Goal: Information Seeking & Learning: Find contact information

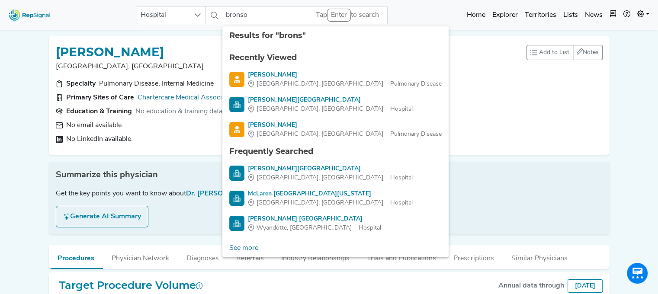
type input "[PERSON_NAME]"
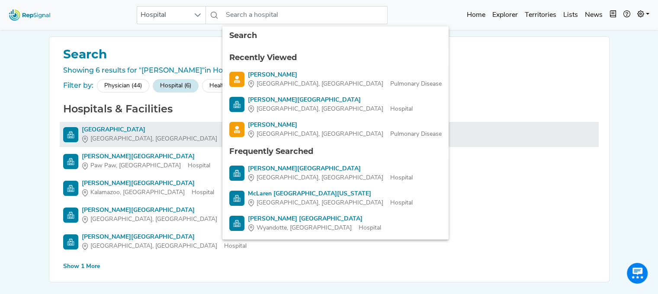
click at [110, 124] on li "[GEOGRAPHIC_DATA], [GEOGRAPHIC_DATA]" at bounding box center [329, 134] width 539 height 25
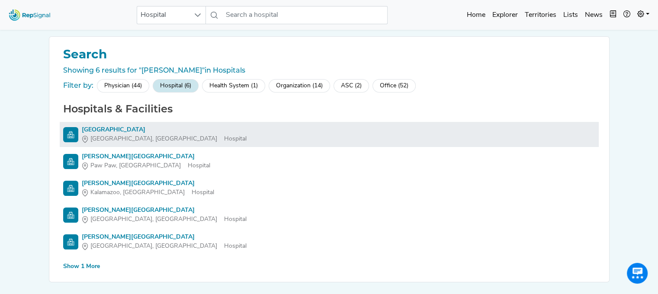
click at [111, 133] on div "[GEOGRAPHIC_DATA]" at bounding box center [164, 129] width 165 height 9
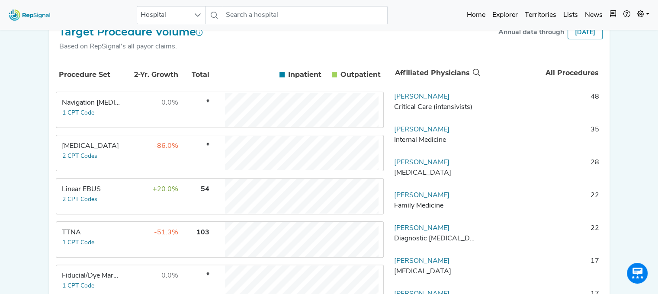
scroll to position [157, 0]
click at [407, 99] on link "[PERSON_NAME]" at bounding box center [421, 96] width 55 height 7
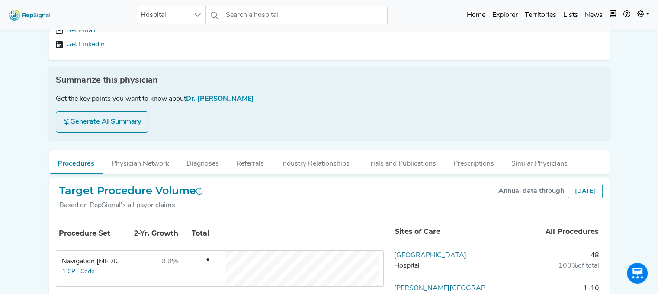
scroll to position [86, 0]
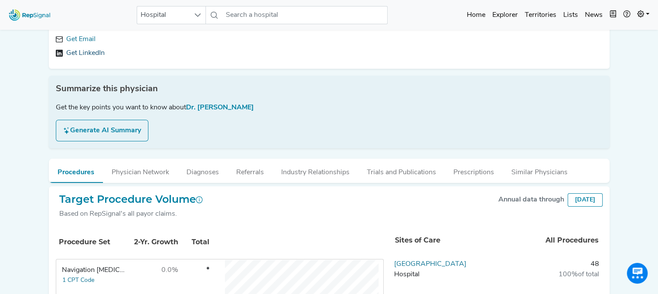
click at [71, 49] on link "Get LinkedIn" at bounding box center [85, 53] width 39 height 10
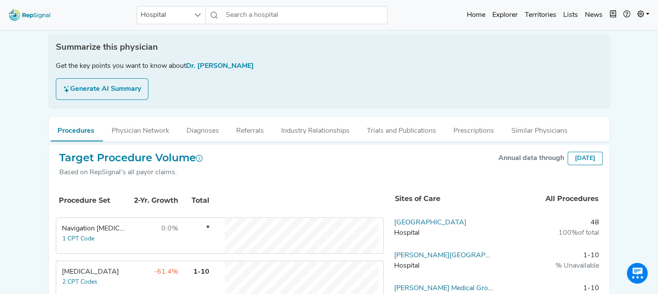
scroll to position [20, 0]
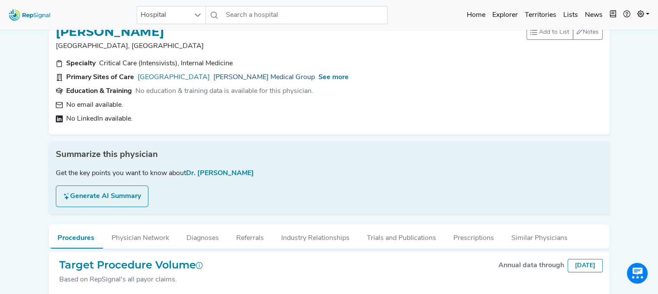
click at [268, 75] on link "[PERSON_NAME] Medical Group" at bounding box center [264, 77] width 102 height 10
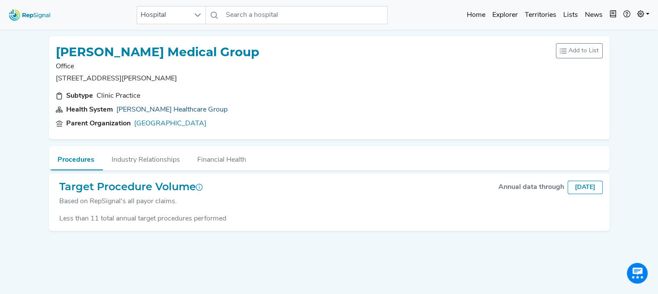
click at [148, 111] on link "[PERSON_NAME] Healthcare Group" at bounding box center [171, 109] width 111 height 7
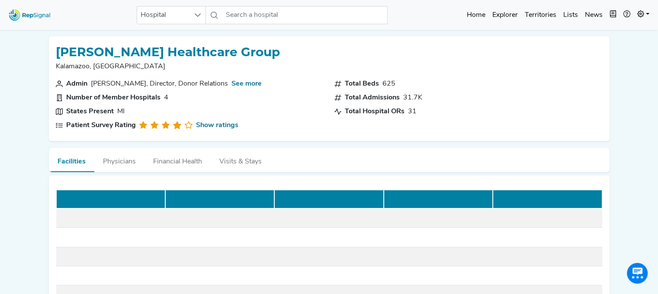
click at [119, 164] on button "Physicians" at bounding box center [119, 159] width 50 height 23
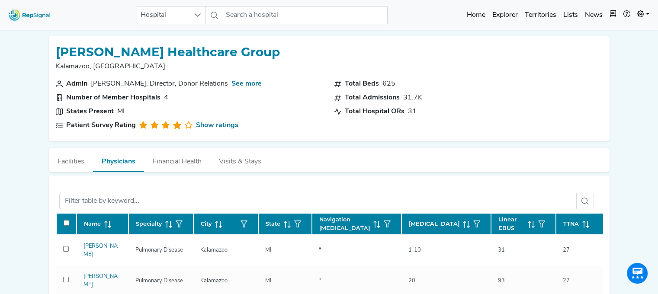
scroll to position [107, 0]
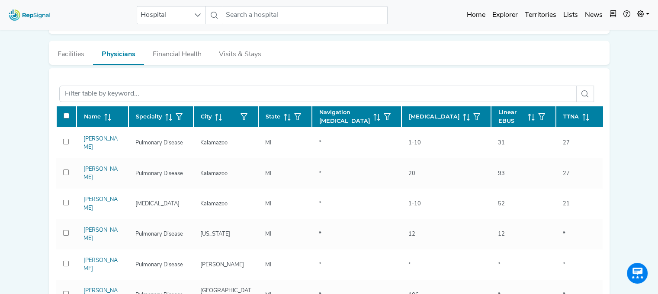
click at [373, 119] on icon at bounding box center [376, 117] width 7 height 7
click at [524, 112] on span at bounding box center [529, 116] width 10 height 8
click at [235, 14] on input "text" at bounding box center [304, 15] width 165 height 18
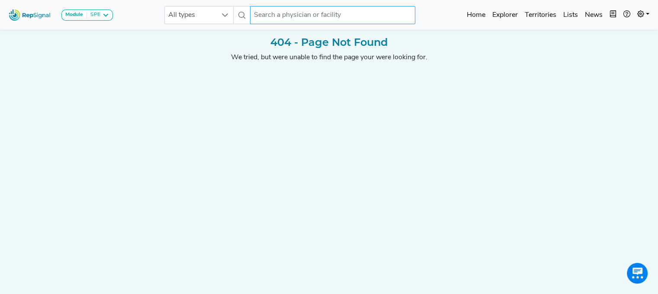
click at [268, 15] on input "text" at bounding box center [332, 15] width 165 height 18
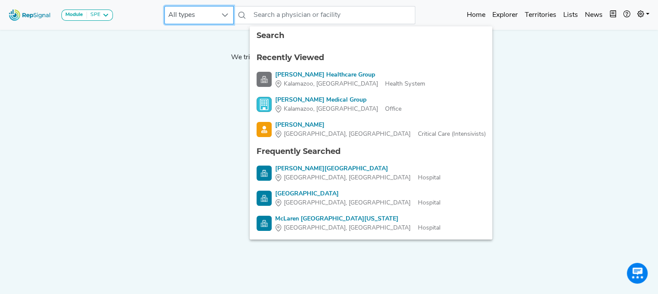
click at [204, 13] on span "All types" at bounding box center [191, 14] width 52 height 17
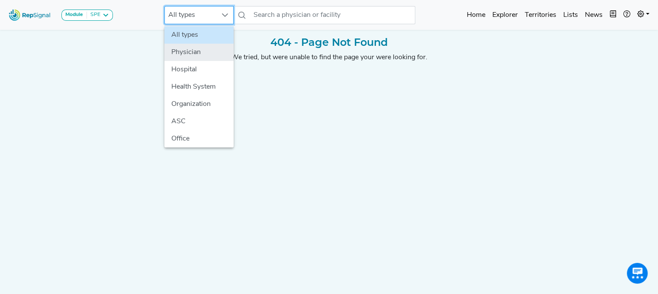
click at [207, 53] on li "Physician" at bounding box center [198, 52] width 69 height 17
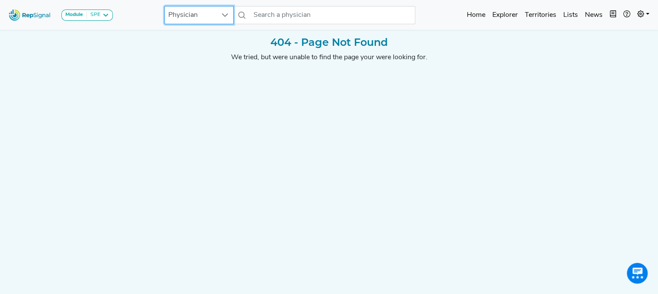
click at [206, 21] on span "Physician" at bounding box center [191, 14] width 52 height 17
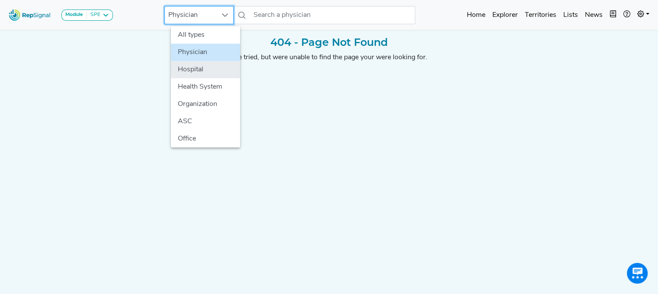
click at [199, 65] on li "Hospital" at bounding box center [205, 69] width 69 height 17
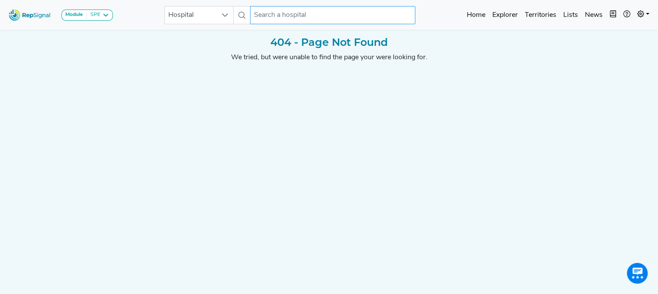
click at [282, 17] on input "text" at bounding box center [332, 15] width 165 height 18
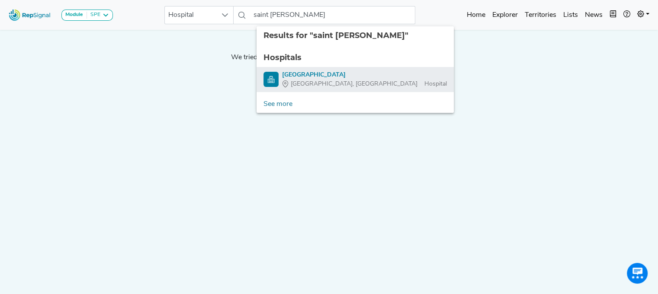
click at [287, 77] on div "Saint Anne's Hospital" at bounding box center [364, 75] width 165 height 9
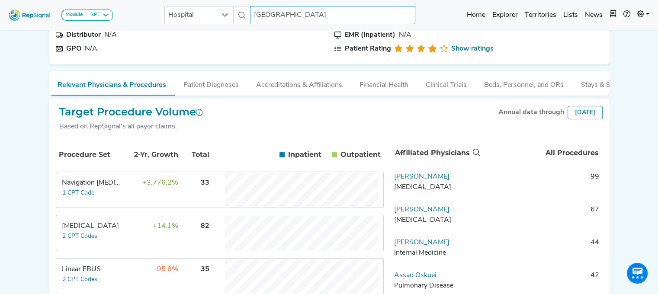
scroll to position [95, 6]
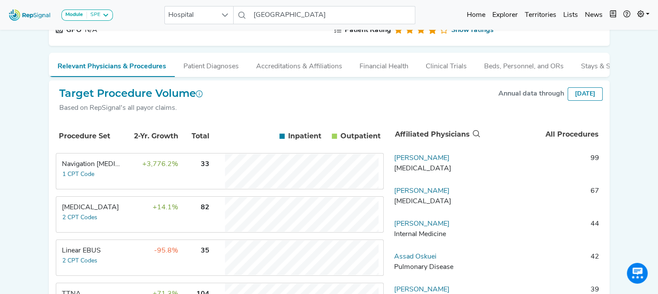
click at [90, 175] on td "Navigation Bronchoscopy 1 CPT Code" at bounding box center [89, 171] width 65 height 35
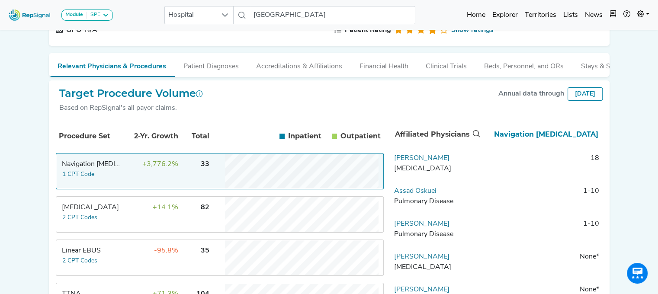
click at [90, 175] on td "Navigation Bronchoscopy 1 CPT Code" at bounding box center [89, 171] width 65 height 35
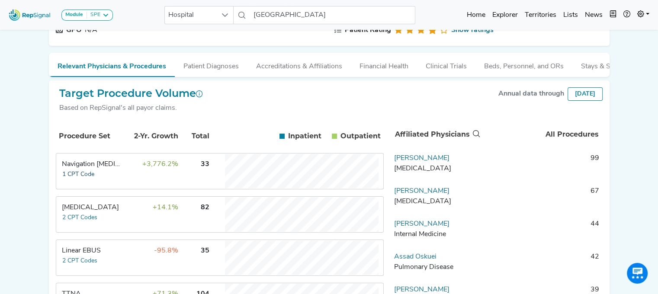
click at [77, 180] on button "1 CPT Code" at bounding box center [78, 175] width 33 height 10
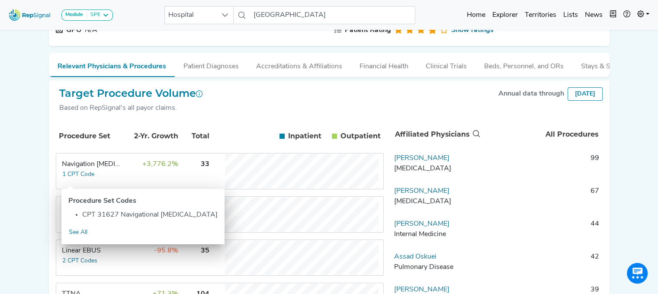
click at [75, 170] on div "Navigation [MEDICAL_DATA]" at bounding box center [91, 164] width 59 height 10
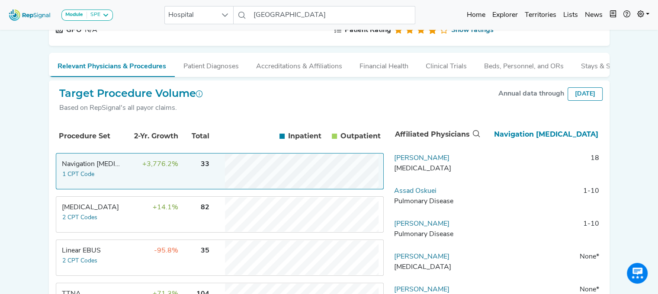
click at [65, 167] on div "Navigation [MEDICAL_DATA]" at bounding box center [91, 164] width 59 height 10
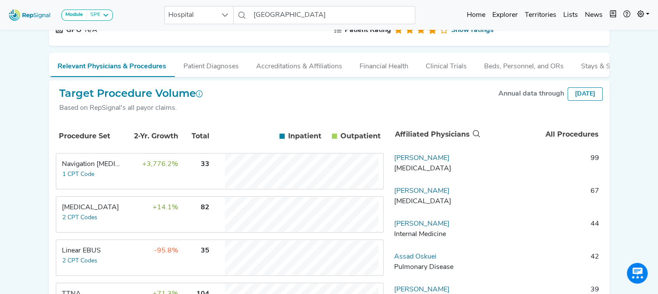
click at [66, 169] on div "Navigation [MEDICAL_DATA]" at bounding box center [91, 164] width 59 height 10
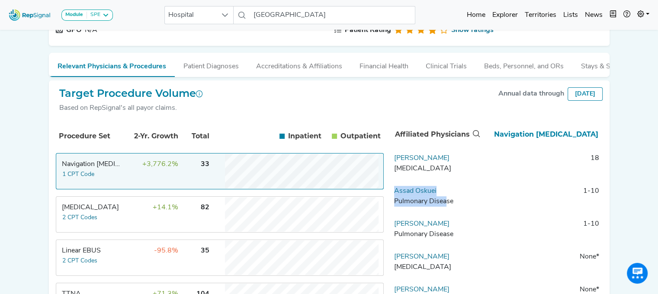
drag, startPoint x: 441, startPoint y: 202, endPoint x: 381, endPoint y: 202, distance: 60.6
drag, startPoint x: 434, startPoint y: 199, endPoint x: 388, endPoint y: 201, distance: 45.9
click at [391, 201] on td "Assad Oskuei Pulmonary Disease" at bounding box center [436, 199] width 91 height 26
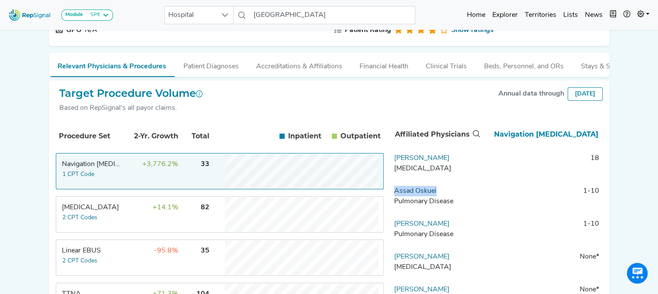
copy link "Assad Oskuei"
drag, startPoint x: 440, startPoint y: 165, endPoint x: 388, endPoint y: 167, distance: 51.9
click at [391, 167] on td "Laurie Reeder Thoracic Surgery" at bounding box center [436, 166] width 91 height 26
copy link "Laurie Reeder"
click at [398, 162] on link "Laurie Reeder" at bounding box center [421, 158] width 55 height 7
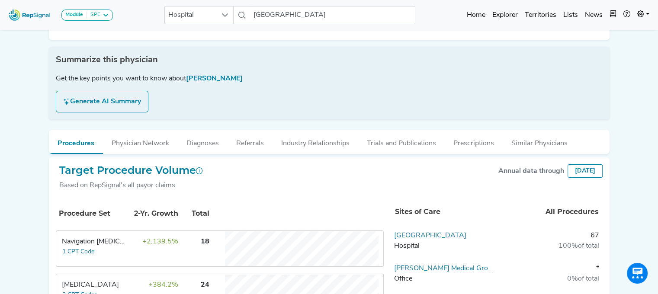
scroll to position [0, 6]
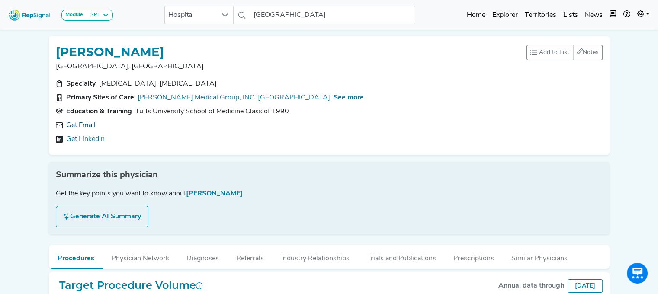
click at [78, 128] on link "Get Email" at bounding box center [80, 125] width 29 height 10
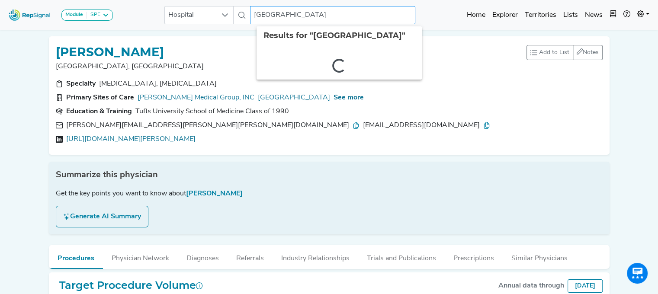
drag, startPoint x: 257, startPoint y: 15, endPoint x: 415, endPoint y: 10, distance: 158.0
click at [415, 10] on div "Module SPE Bronchoscopy Disposable Bronchoscope SBRT SPE TTNA Thoracic Surgery …" at bounding box center [329, 14] width 658 height 23
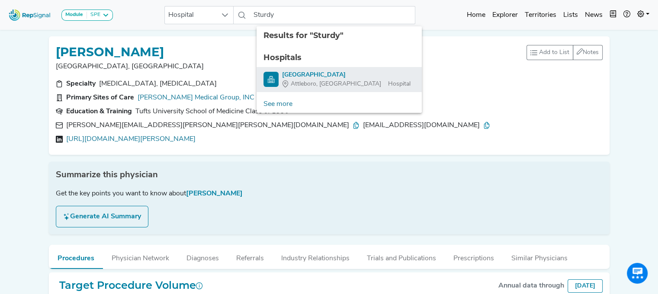
click at [320, 78] on div "Sturdy Memorial Hospital" at bounding box center [346, 75] width 128 height 9
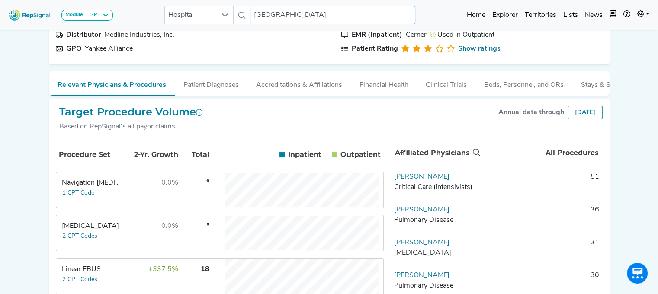
scroll to position [83, 6]
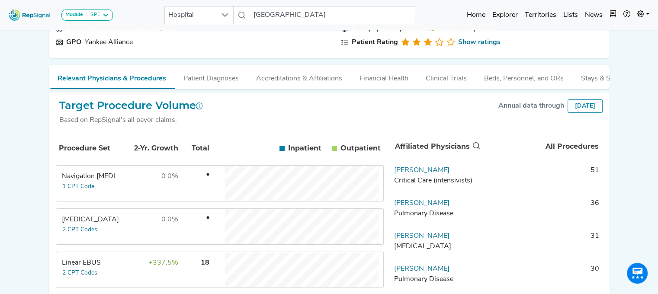
click at [71, 268] on div "Linear EBUS" at bounding box center [91, 263] width 59 height 10
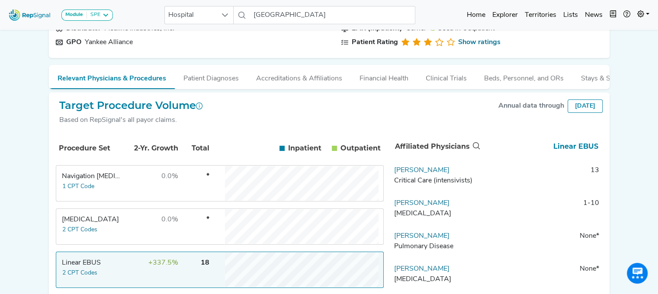
click at [71, 268] on div "Linear EBUS" at bounding box center [91, 263] width 59 height 10
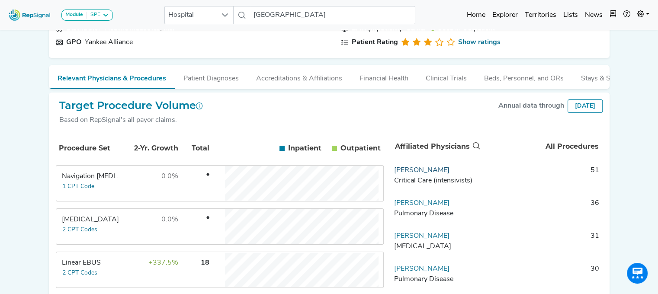
click at [413, 174] on link "Samuel Evans" at bounding box center [421, 170] width 55 height 7
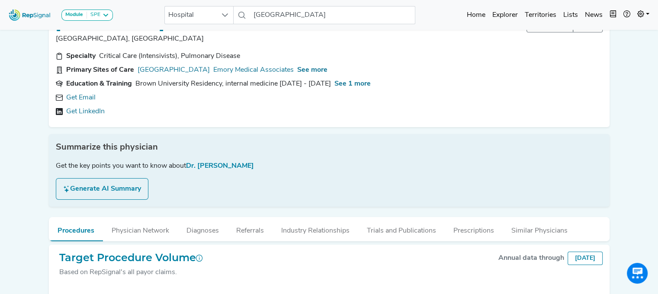
scroll to position [0, 6]
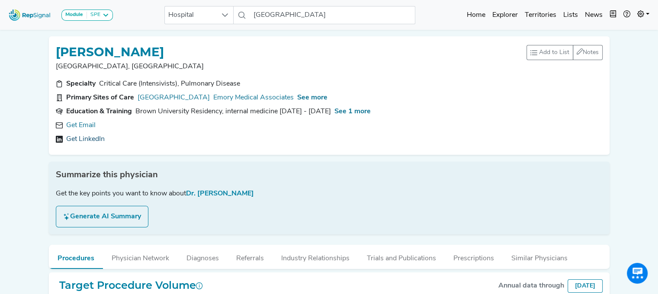
click at [96, 139] on link "Get LinkedIn" at bounding box center [85, 139] width 39 height 10
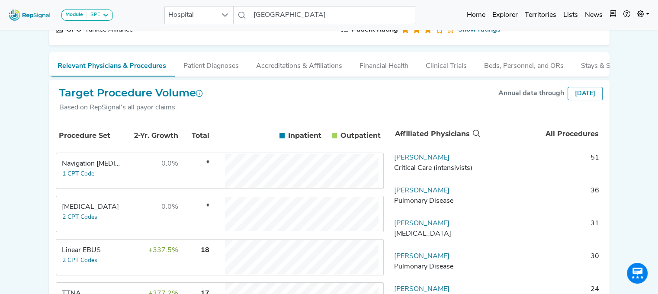
scroll to position [97, 6]
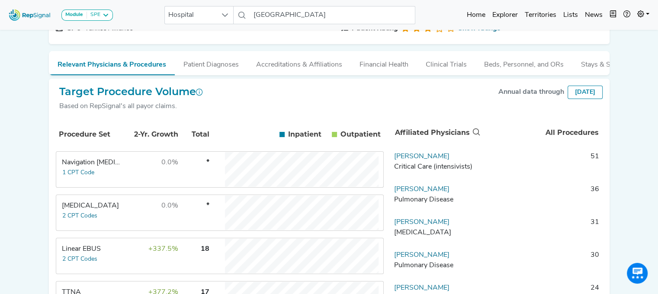
click at [403, 192] on td "Aida Morse Pulmonary Disease" at bounding box center [436, 197] width 91 height 26
click at [402, 193] on link "Aida Morse" at bounding box center [421, 189] width 55 height 7
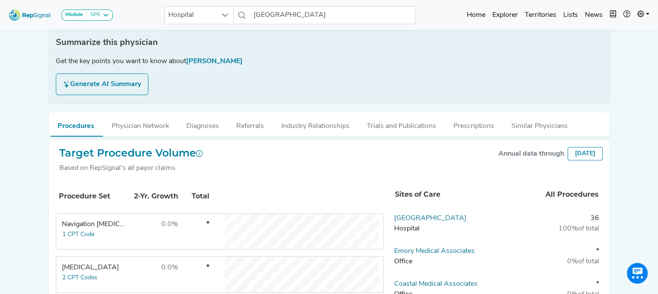
scroll to position [0, 6]
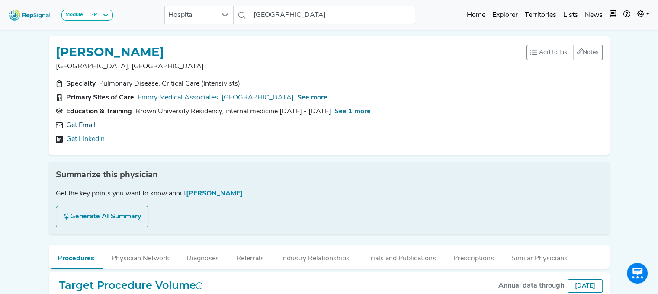
click at [77, 121] on link "Get Email" at bounding box center [80, 125] width 29 height 10
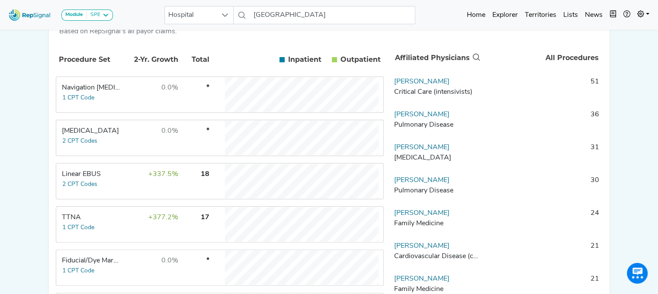
scroll to position [180, 6]
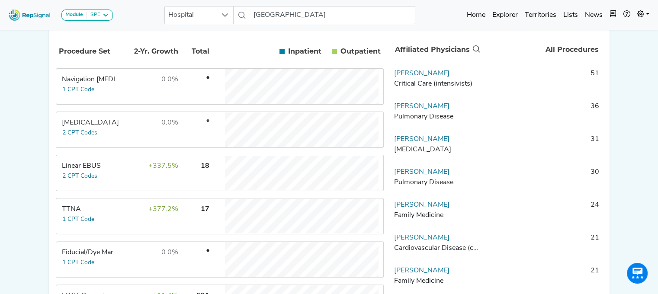
click at [77, 171] on div "Linear EBUS" at bounding box center [91, 166] width 59 height 10
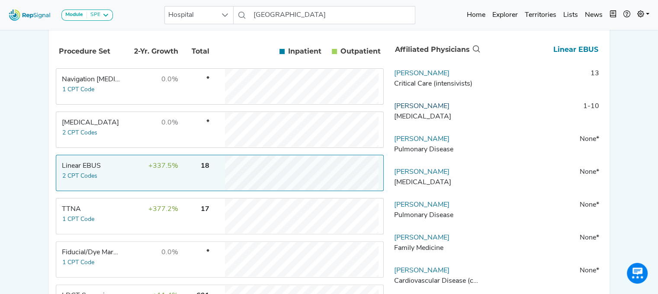
click at [429, 110] on link "Steven Milman" at bounding box center [421, 106] width 55 height 7
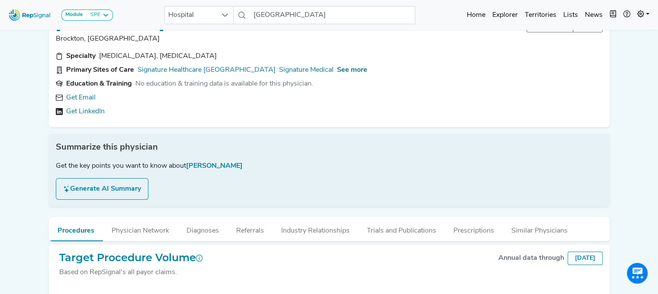
scroll to position [0, 6]
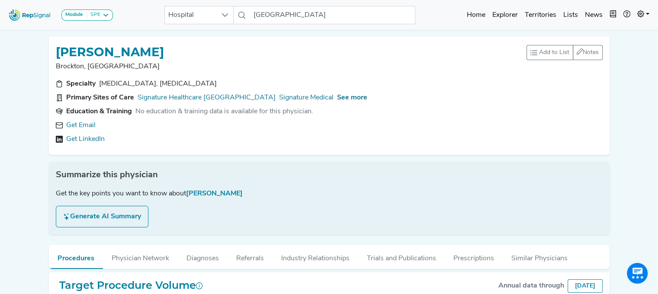
click at [72, 138] on link "Get LinkedIn" at bounding box center [85, 139] width 39 height 10
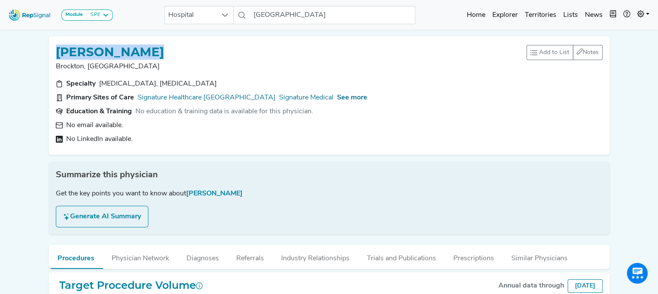
drag, startPoint x: 168, startPoint y: 56, endPoint x: 48, endPoint y: 58, distance: 119.8
click at [56, 58] on div "STEVEN MILMAN" at bounding box center [291, 51] width 471 height 16
copy h1 "STEVEN MILMAN"
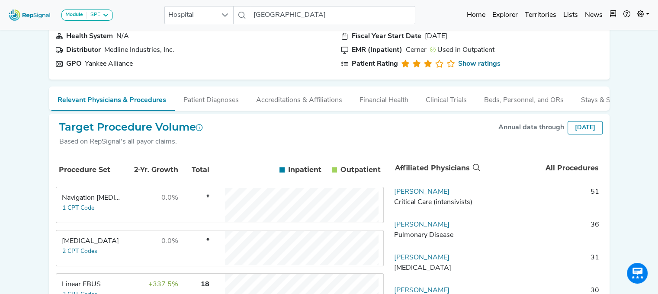
scroll to position [64, 6]
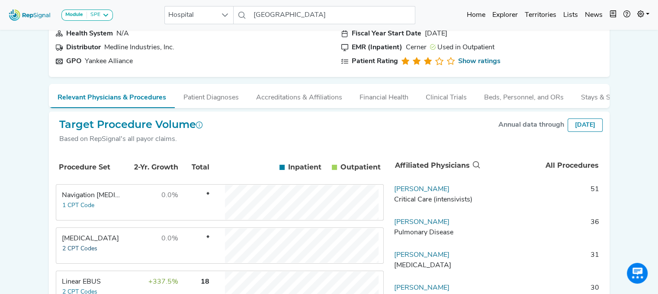
click at [79, 251] on button "2 CPT Codes" at bounding box center [80, 249] width 36 height 10
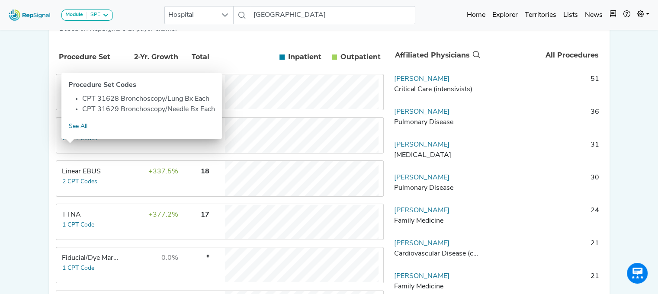
scroll to position [194, 6]
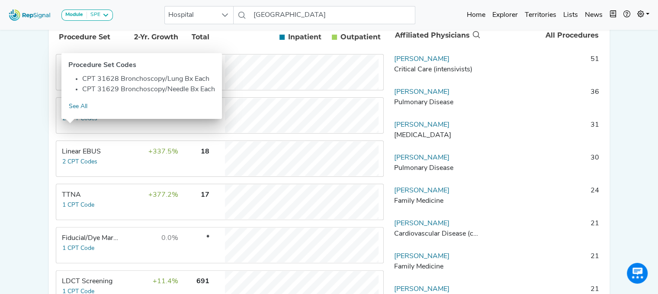
click at [69, 157] on div "Linear EBUS" at bounding box center [91, 152] width 59 height 10
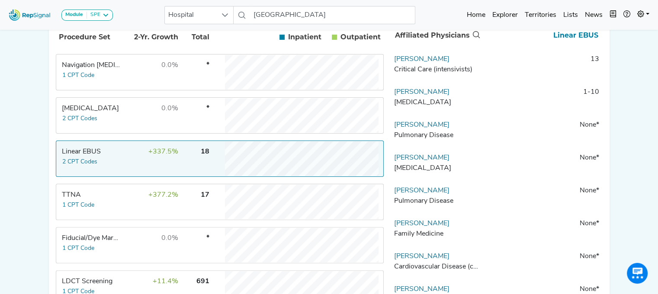
click at [644, 79] on div "Module SPE Bronchoscopy Disposable Bronchoscope SBRT SPE TTNA Thoracic Surgery …" at bounding box center [329, 125] width 658 height 639
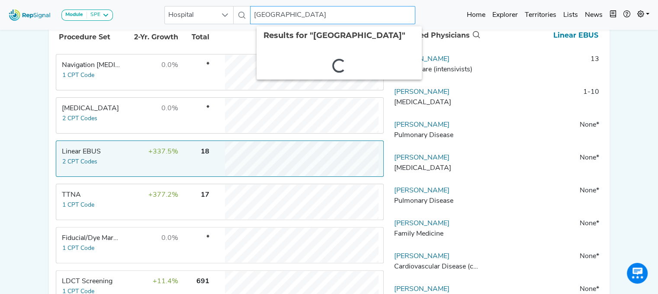
drag, startPoint x: 258, startPoint y: 14, endPoint x: 384, endPoint y: 19, distance: 126.4
click at [384, 19] on input "Sturdy Memorial Hospital" at bounding box center [332, 15] width 165 height 18
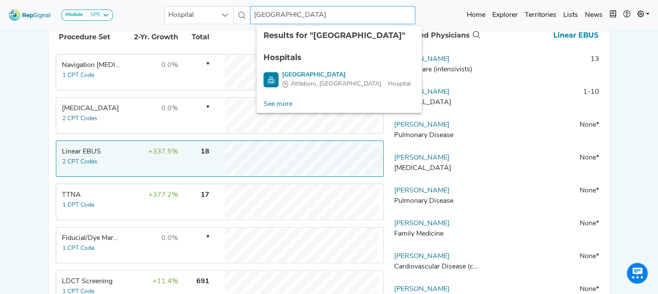
type input "S"
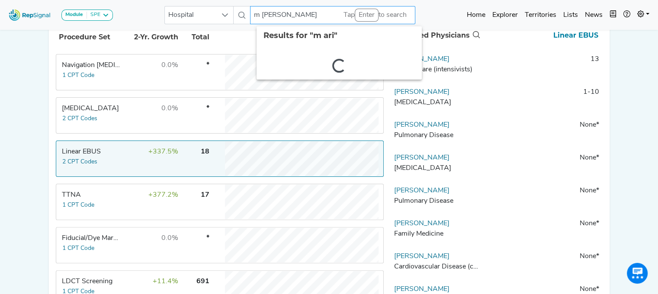
type input "m arif"
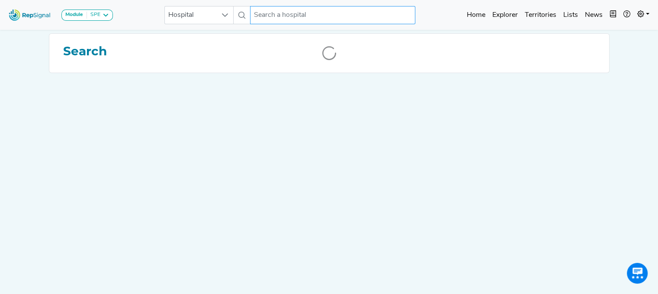
scroll to position [0, 6]
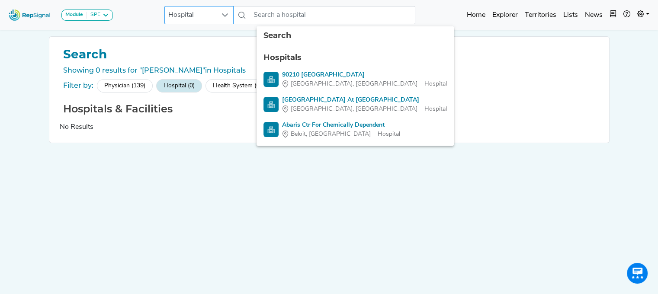
click at [187, 15] on span "Hospital" at bounding box center [191, 14] width 52 height 17
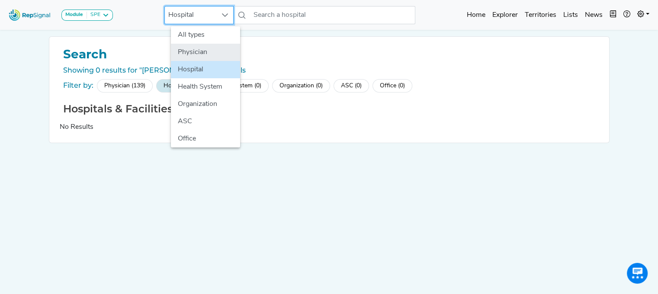
click at [185, 49] on li "Physician" at bounding box center [205, 52] width 69 height 17
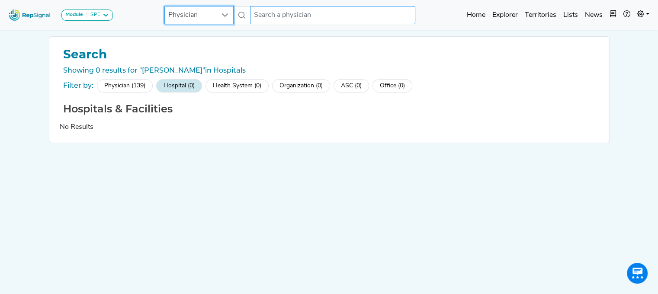
click at [262, 15] on input "text" at bounding box center [332, 15] width 165 height 18
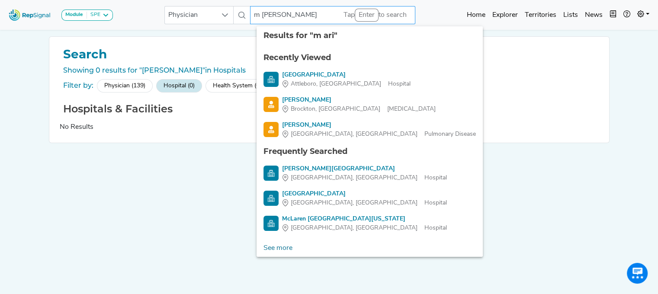
type input "m arif"
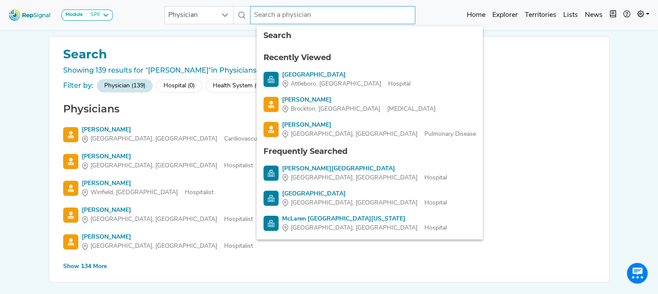
click at [262, 15] on input "text" at bounding box center [332, 15] width 165 height 18
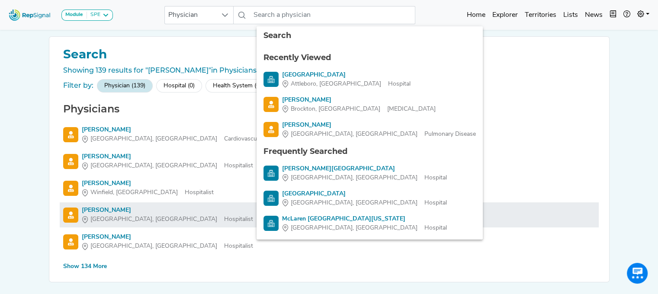
click at [103, 209] on div "Mansoor Arif" at bounding box center [167, 210] width 171 height 9
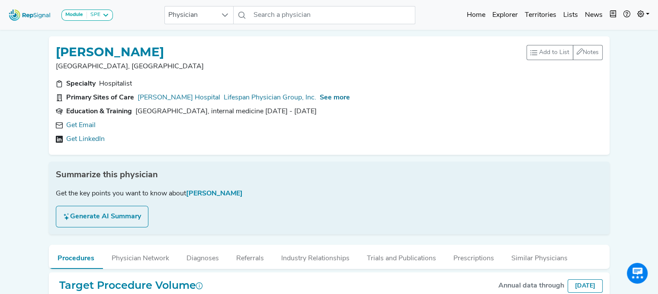
click at [72, 133] on div "Get Email Get LinkedIn" at bounding box center [329, 132] width 547 height 24
click at [74, 124] on link "Get Email" at bounding box center [80, 125] width 29 height 10
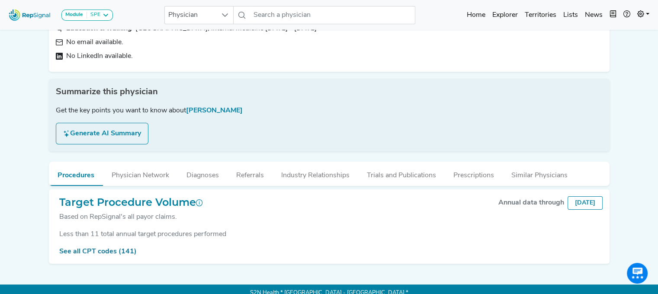
scroll to position [90, 6]
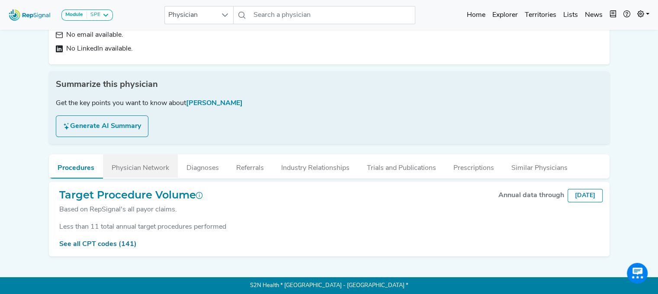
click at [135, 171] on button "Physician Network" at bounding box center [140, 165] width 75 height 23
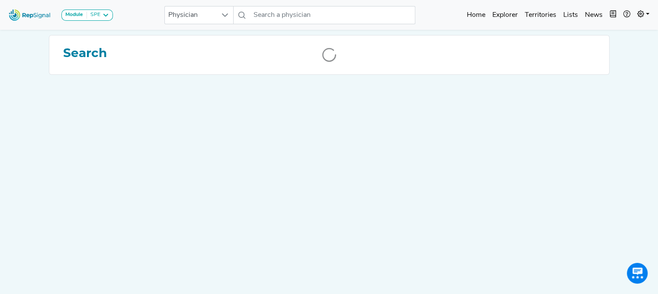
scroll to position [0, 6]
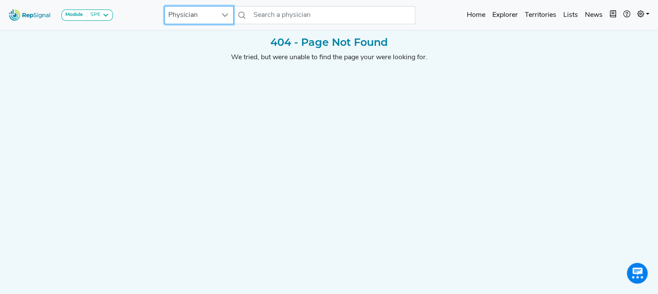
click at [203, 13] on span "Physician" at bounding box center [191, 14] width 52 height 17
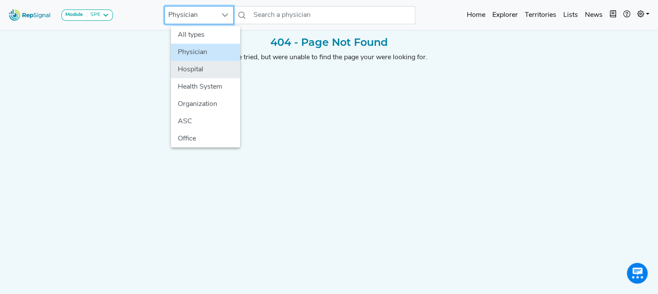
click at [189, 66] on li "Hospital" at bounding box center [205, 69] width 69 height 17
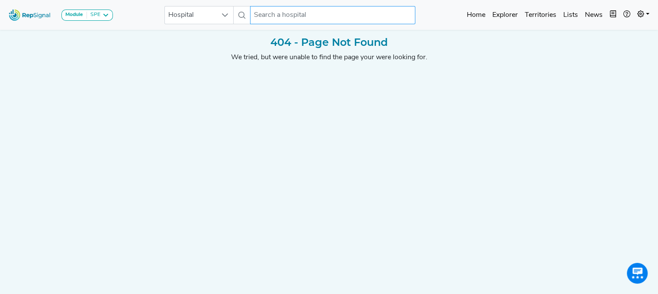
click at [282, 15] on input "text" at bounding box center [332, 15] width 165 height 18
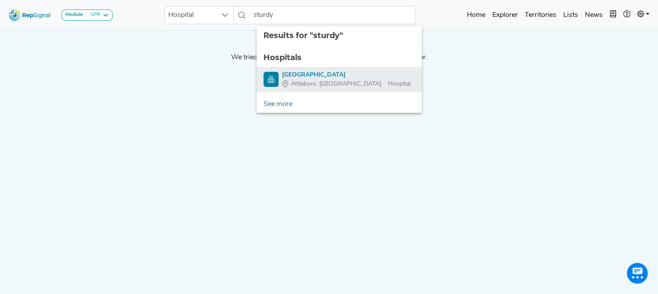
click at [273, 77] on link "Sturdy Memorial Hospital Attleboro, MA Hospital" at bounding box center [338, 80] width 151 height 18
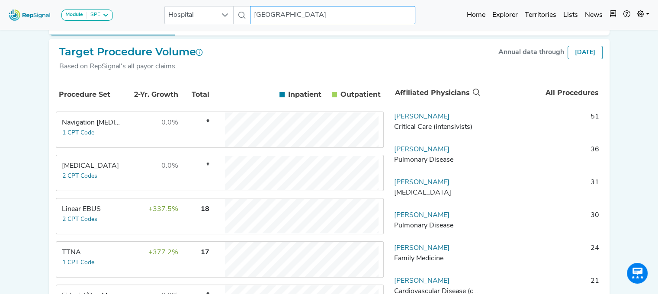
scroll to position [137, 6]
click at [88, 223] on button "2 CPT Codes" at bounding box center [80, 219] width 36 height 10
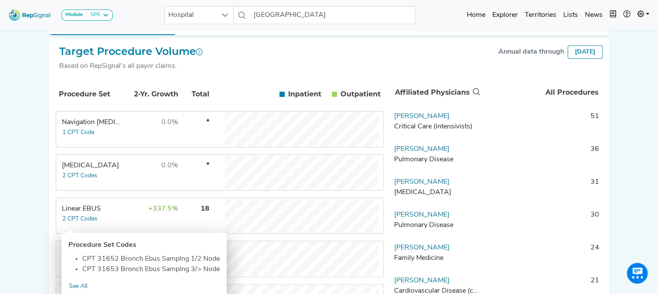
click at [81, 213] on div "Linear EBUS" at bounding box center [91, 209] width 59 height 10
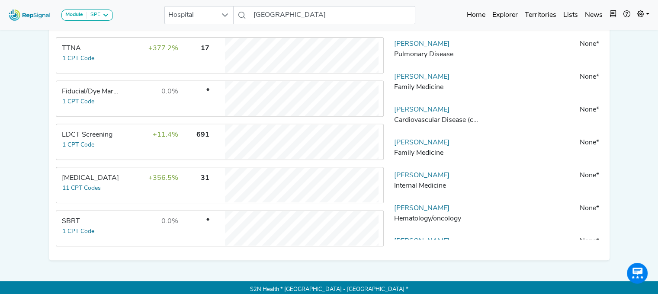
scroll to position [342, 6]
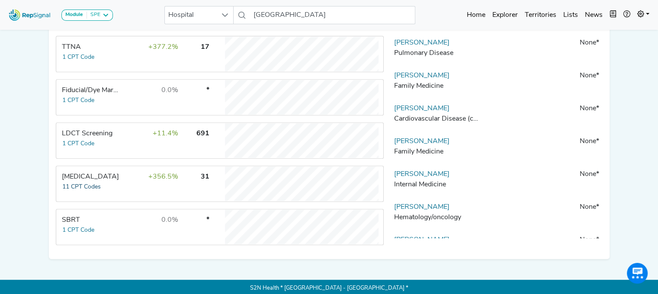
click at [85, 186] on button "11 CPT Codes" at bounding box center [81, 187] width 39 height 10
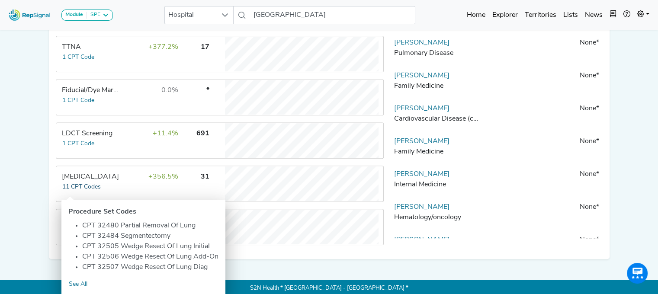
click at [77, 192] on button "11 CPT Codes" at bounding box center [81, 187] width 39 height 10
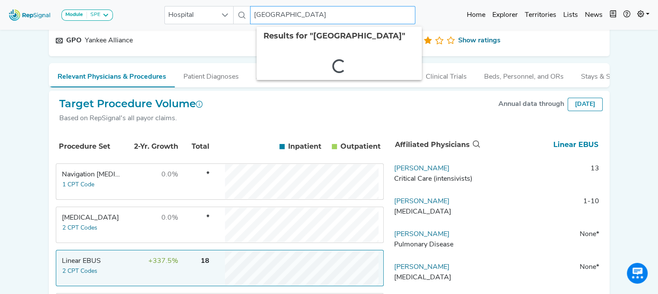
drag, startPoint x: 252, startPoint y: 13, endPoint x: 345, endPoint y: 10, distance: 93.5
click at [345, 10] on input "Sturdy Memorial Hospital" at bounding box center [332, 15] width 165 height 18
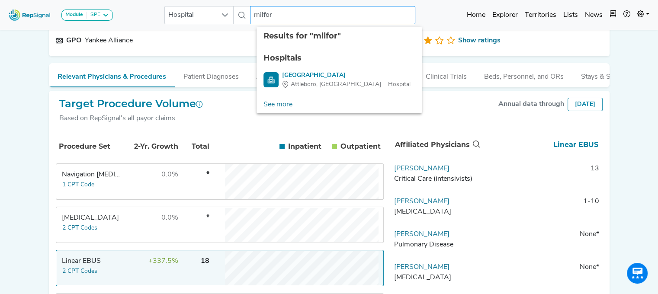
type input "milford"
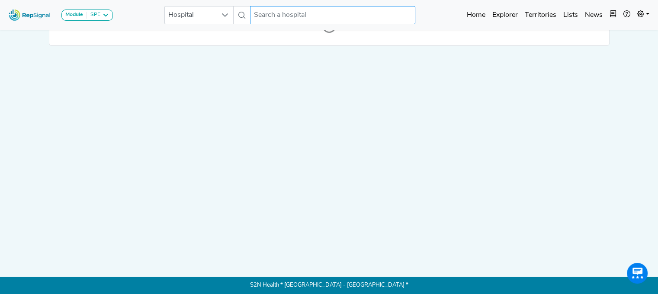
scroll to position [0, 6]
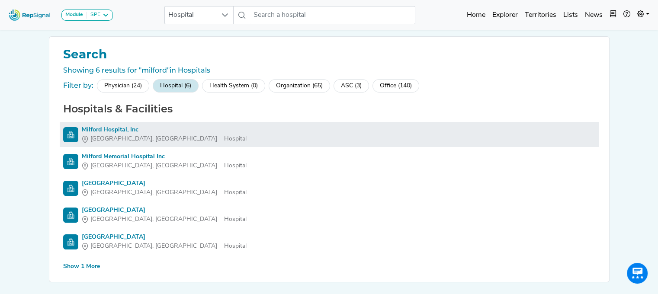
click at [95, 126] on div "Milford Hospital, Inc" at bounding box center [164, 129] width 165 height 9
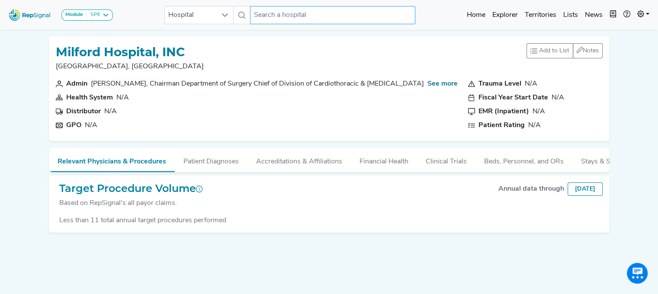
click at [254, 14] on input "text" at bounding box center [332, 15] width 165 height 18
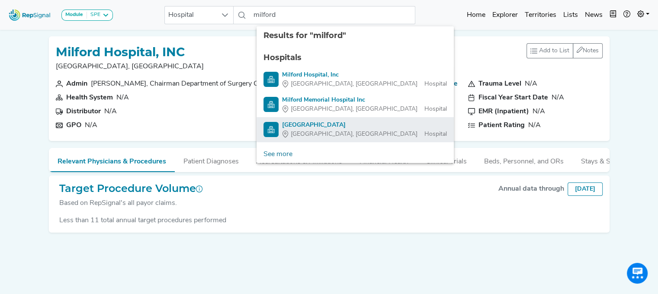
click at [310, 122] on div "Milford Regional Medical Center" at bounding box center [364, 125] width 165 height 9
type input "Milford Regional Medical Center"
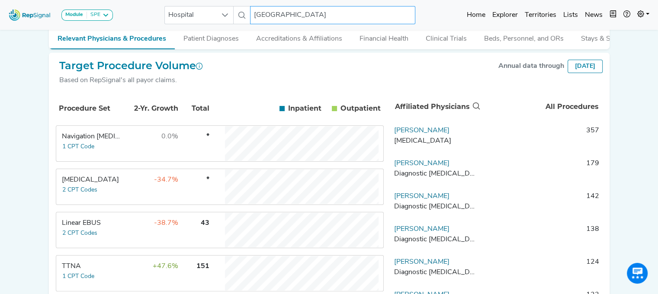
scroll to position [143, 6]
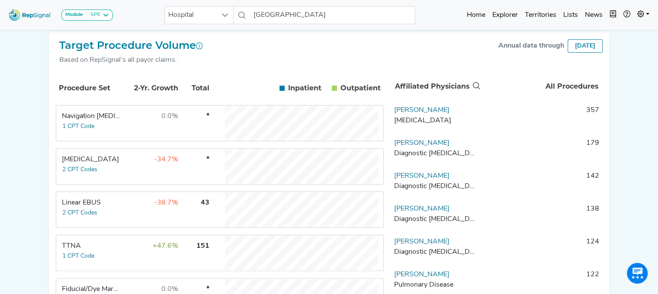
click at [104, 215] on td "Linear EBUS 2 CPT Codes" at bounding box center [89, 210] width 65 height 35
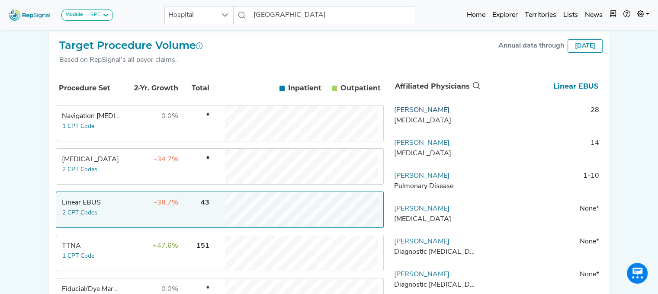
click at [437, 114] on link "Matthew Rochefort" at bounding box center [421, 110] width 55 height 7
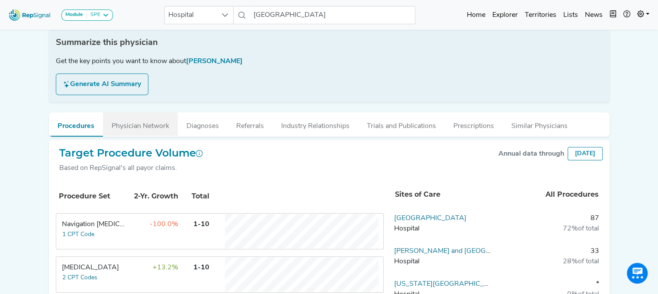
scroll to position [0, 6]
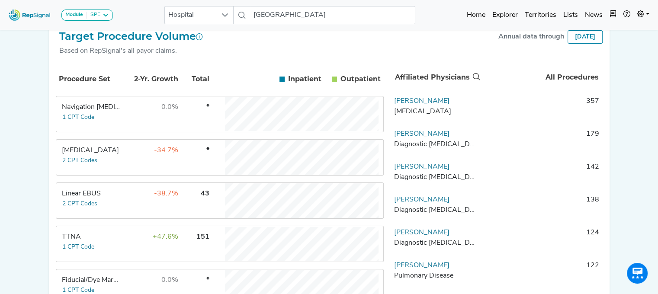
scroll to position [154, 6]
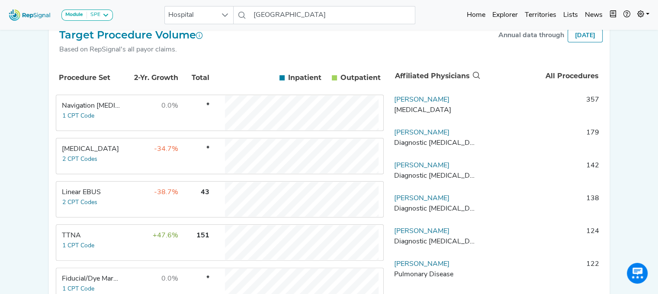
click at [87, 198] on div "Linear EBUS" at bounding box center [91, 192] width 59 height 10
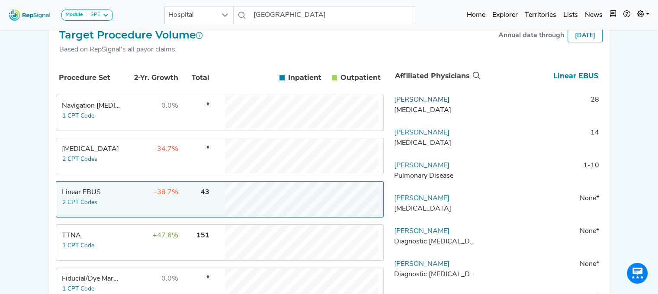
drag, startPoint x: 455, startPoint y: 106, endPoint x: 388, endPoint y: 105, distance: 66.6
click at [391, 105] on td "Matthew Rochefort Thoracic Surgery" at bounding box center [436, 108] width 91 height 26
copy link "Matthew Rochefort"
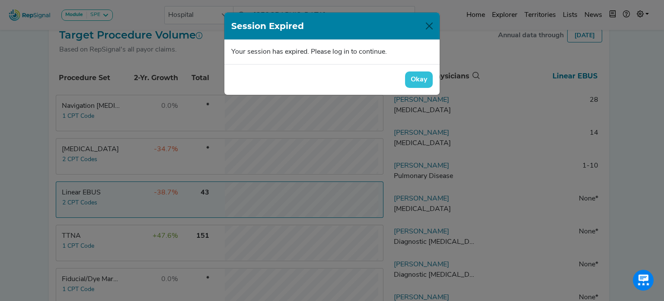
click at [417, 79] on button "Okay" at bounding box center [419, 79] width 28 height 16
